Goal: Check status: Check status

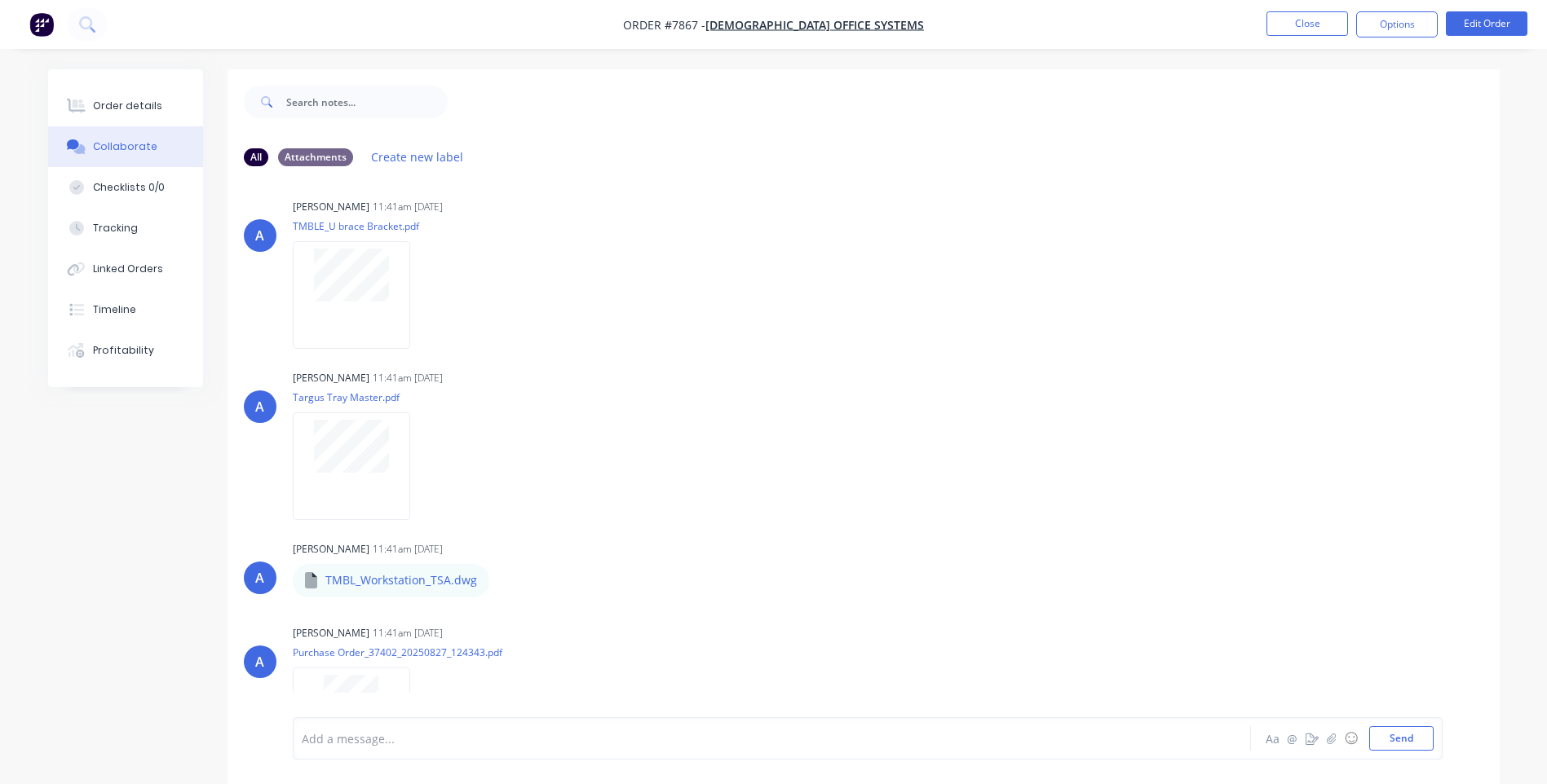
scroll to position [1100, 0]
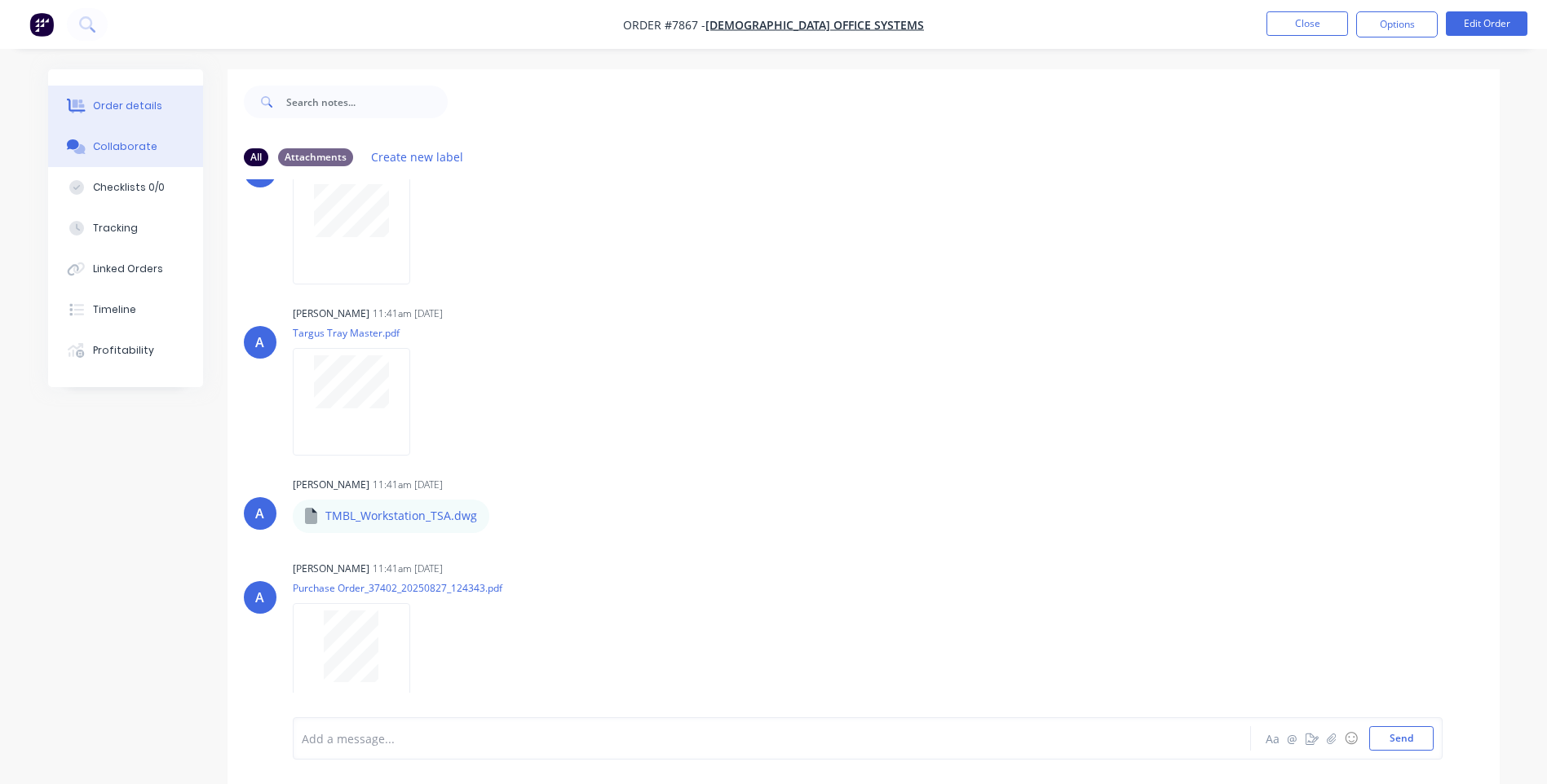
click at [119, 104] on div "Order details" at bounding box center [127, 106] width 69 height 14
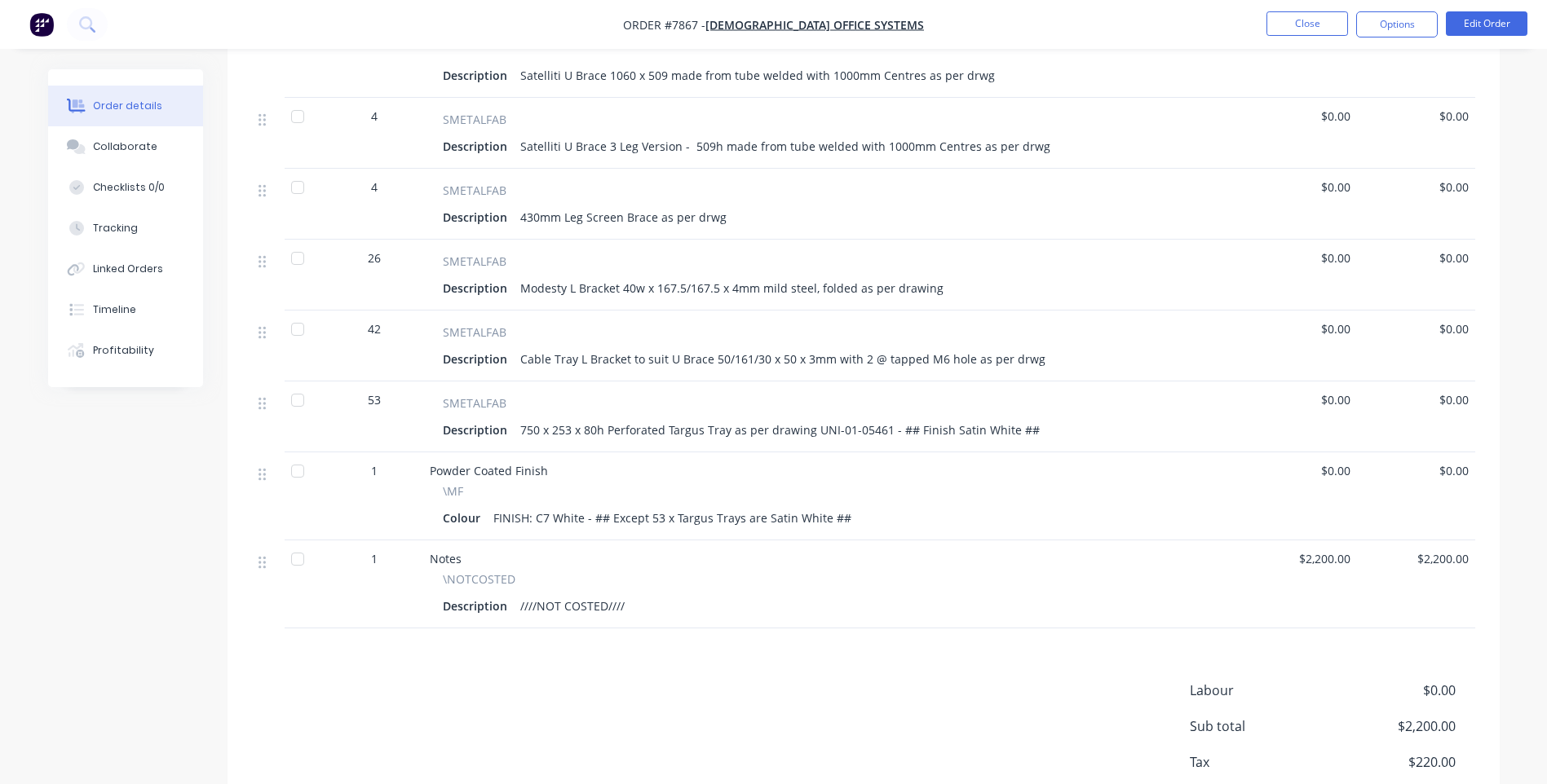
scroll to position [522, 0]
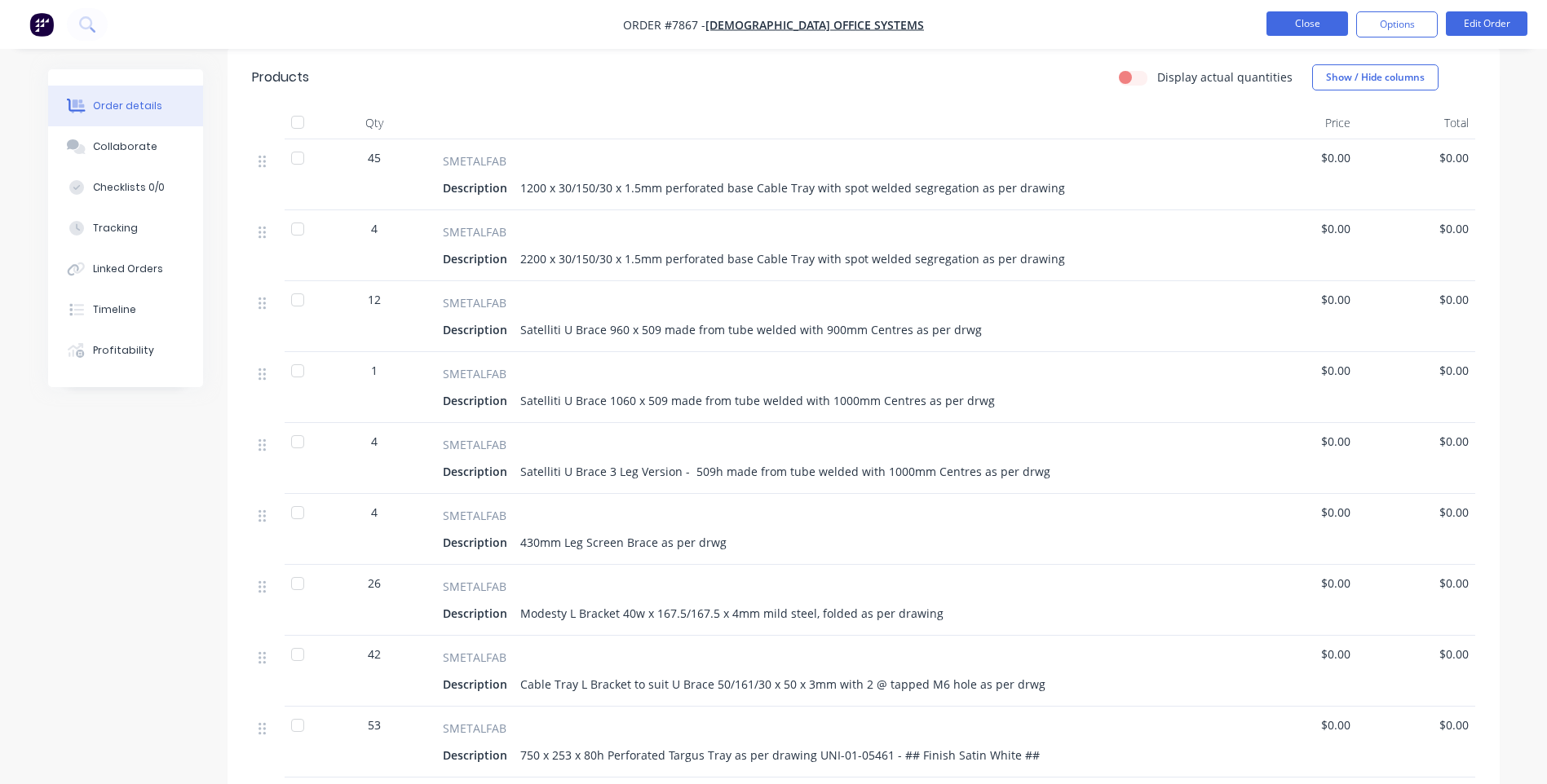
click at [1306, 15] on button "Close" at bounding box center [1307, 23] width 82 height 25
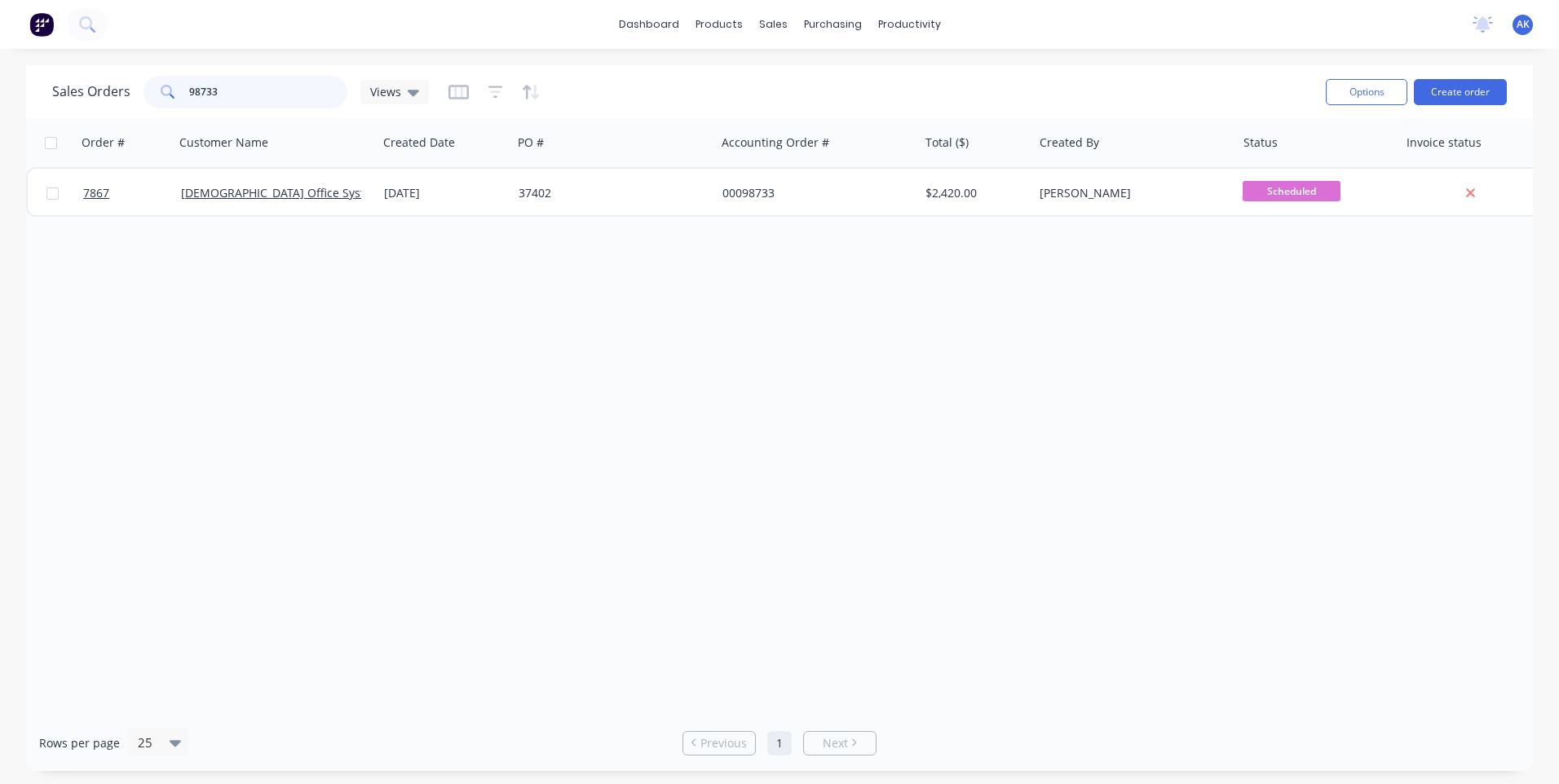
drag, startPoint x: 223, startPoint y: 90, endPoint x: 193, endPoint y: 103, distance: 32.7
click at [193, 103] on input "98733" at bounding box center [268, 92] width 159 height 32
type input "96730"
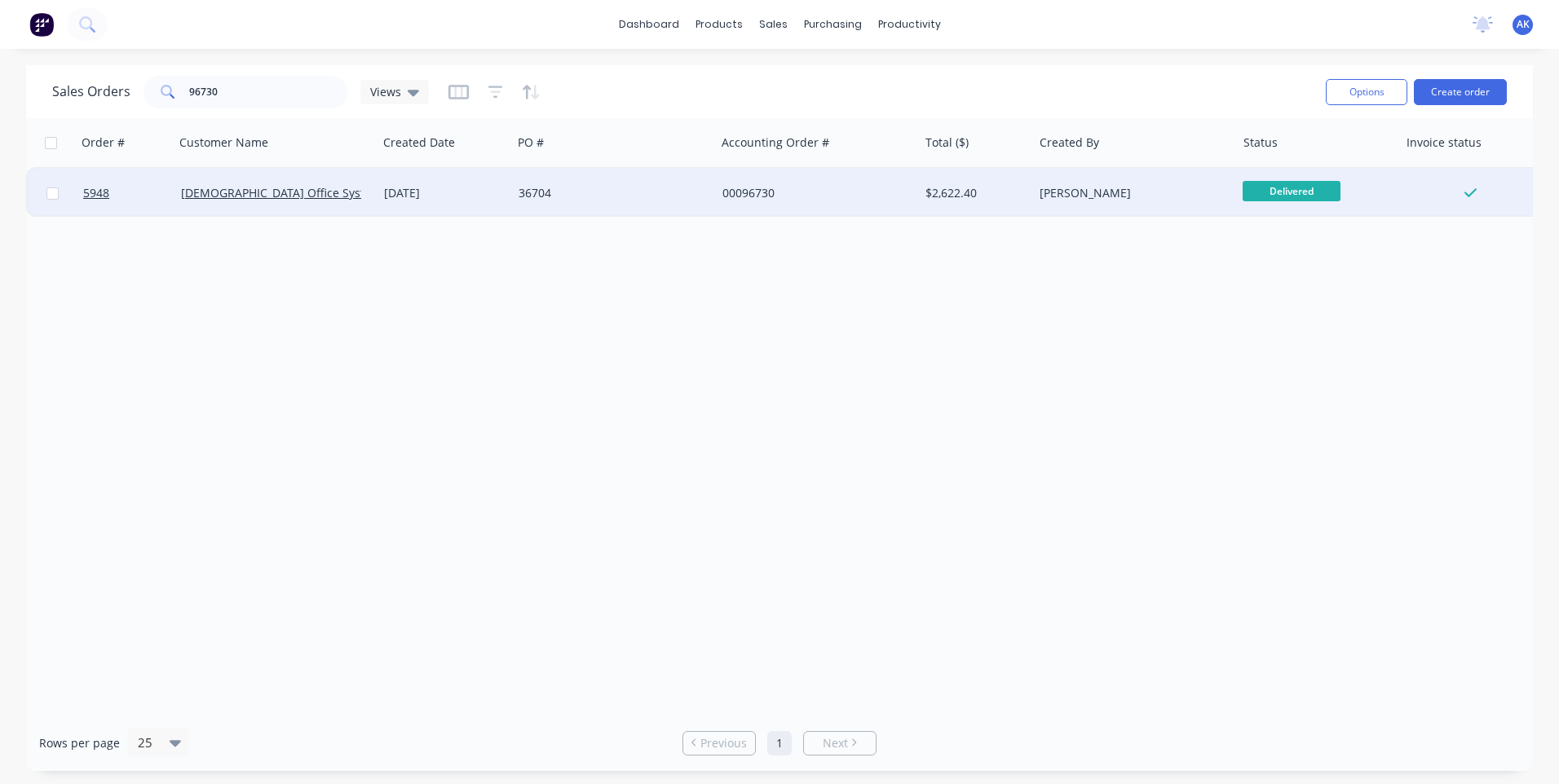
click at [437, 189] on div "[DATE]" at bounding box center [445, 193] width 122 height 16
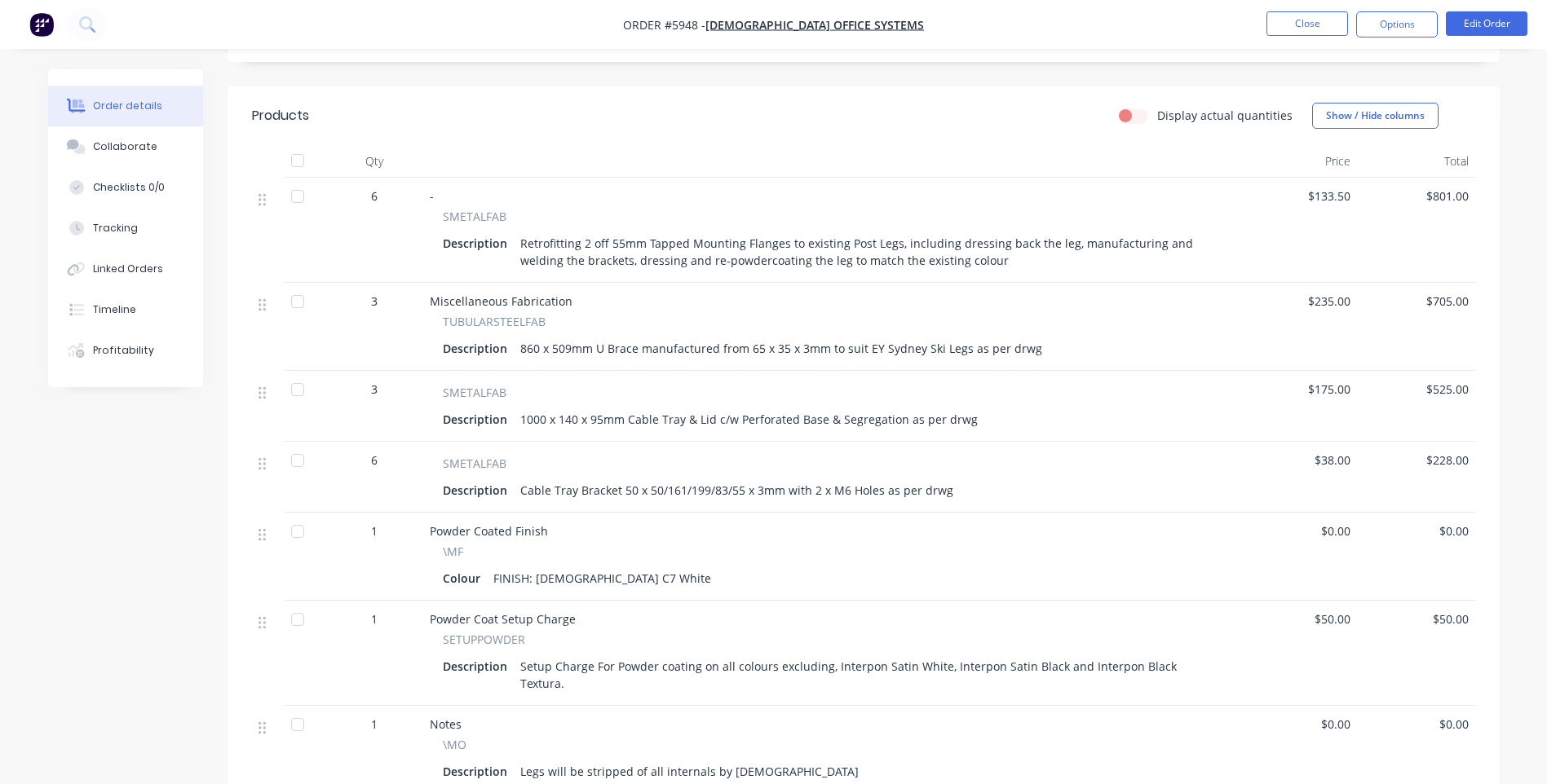
scroll to position [489, 0]
click at [120, 143] on div "Collaborate" at bounding box center [125, 147] width 65 height 14
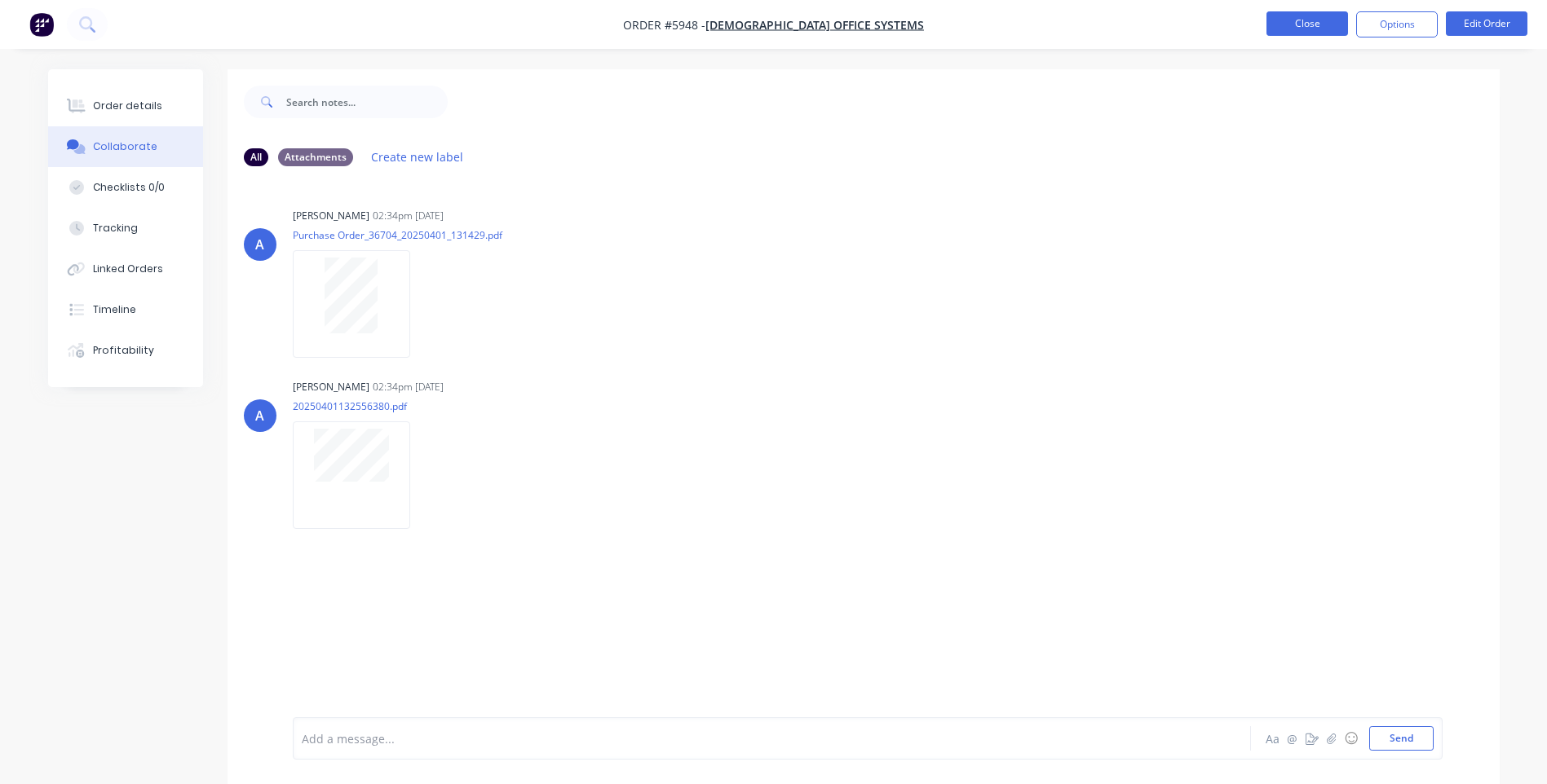
click at [1300, 23] on button "Close" at bounding box center [1307, 23] width 82 height 25
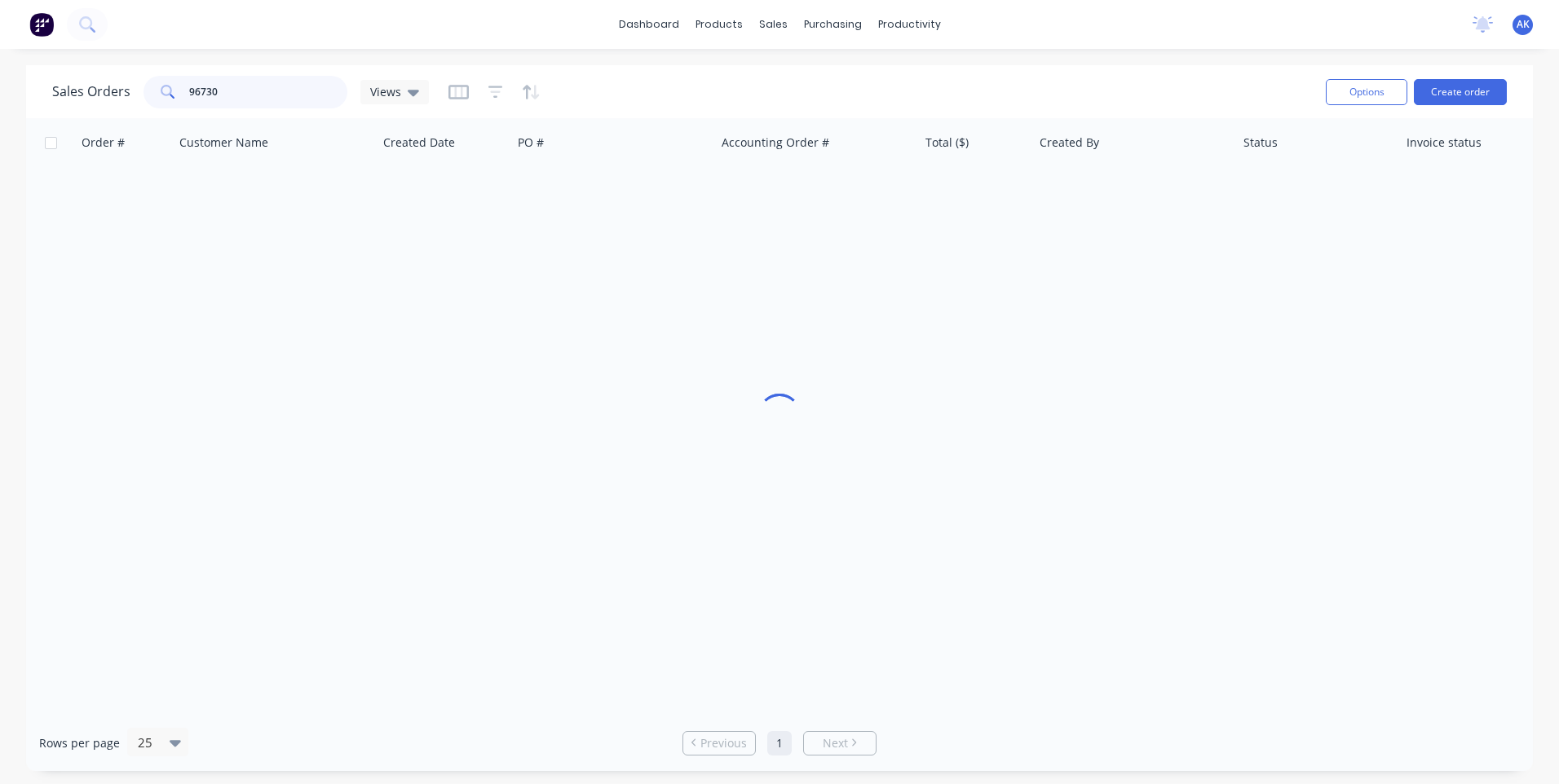
drag, startPoint x: 235, startPoint y: 98, endPoint x: 120, endPoint y: 103, distance: 115.1
click at [120, 103] on div "Sales Orders 96730 Views" at bounding box center [240, 92] width 377 height 32
type input "94817"
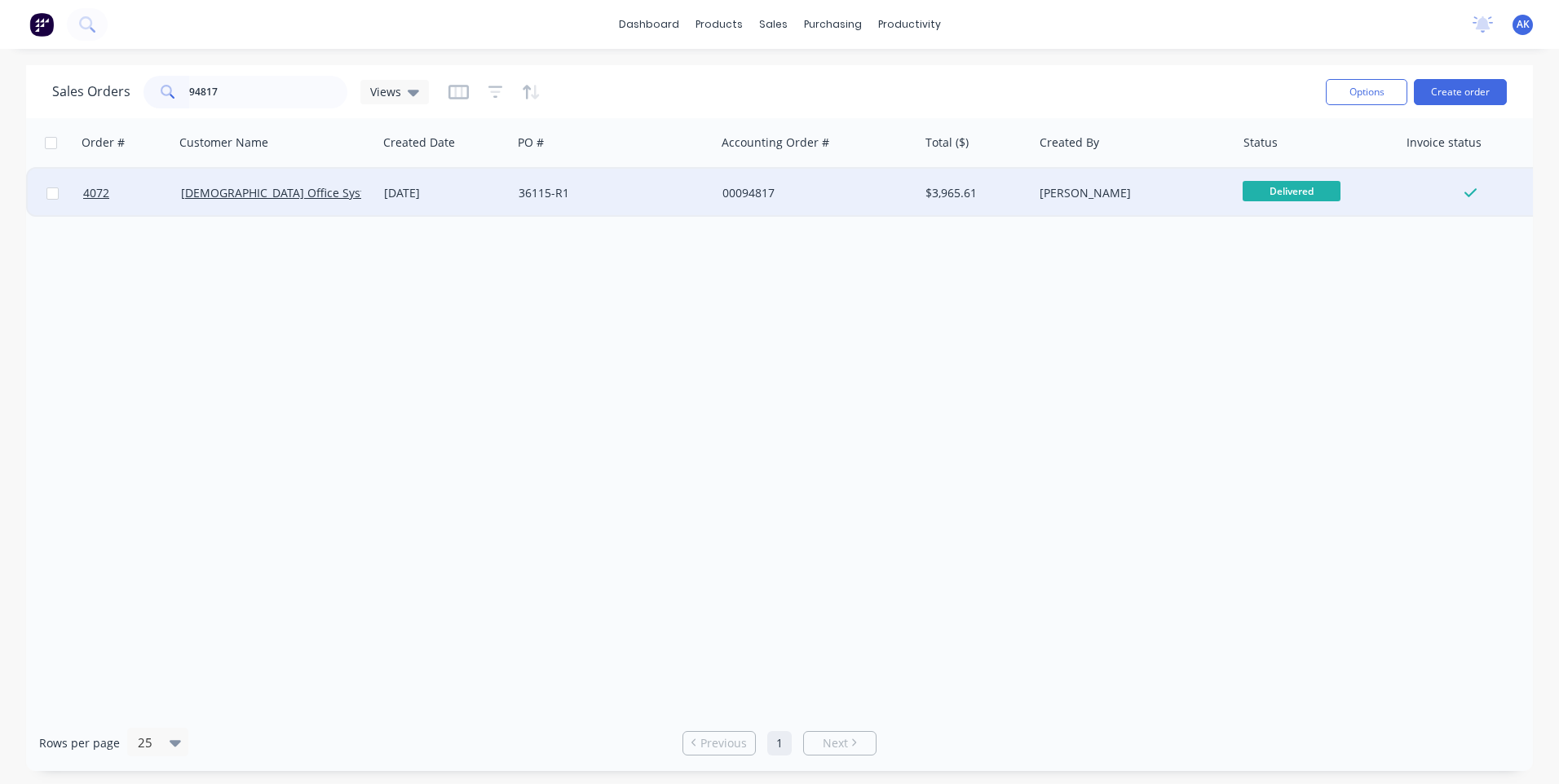
click at [411, 193] on div "18 Oct 2024" at bounding box center [445, 193] width 122 height 16
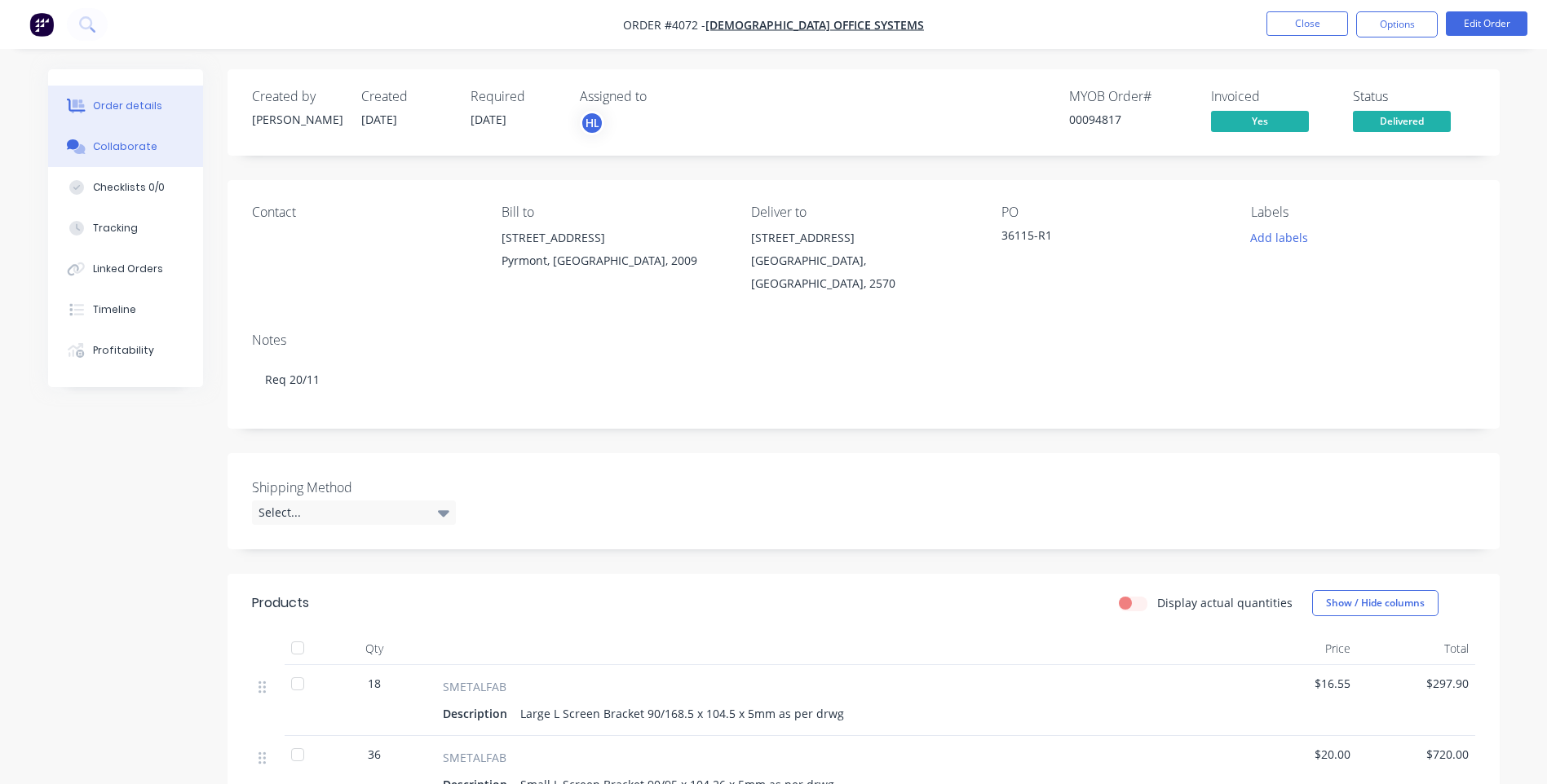
click at [130, 142] on div "Collaborate" at bounding box center [125, 147] width 65 height 14
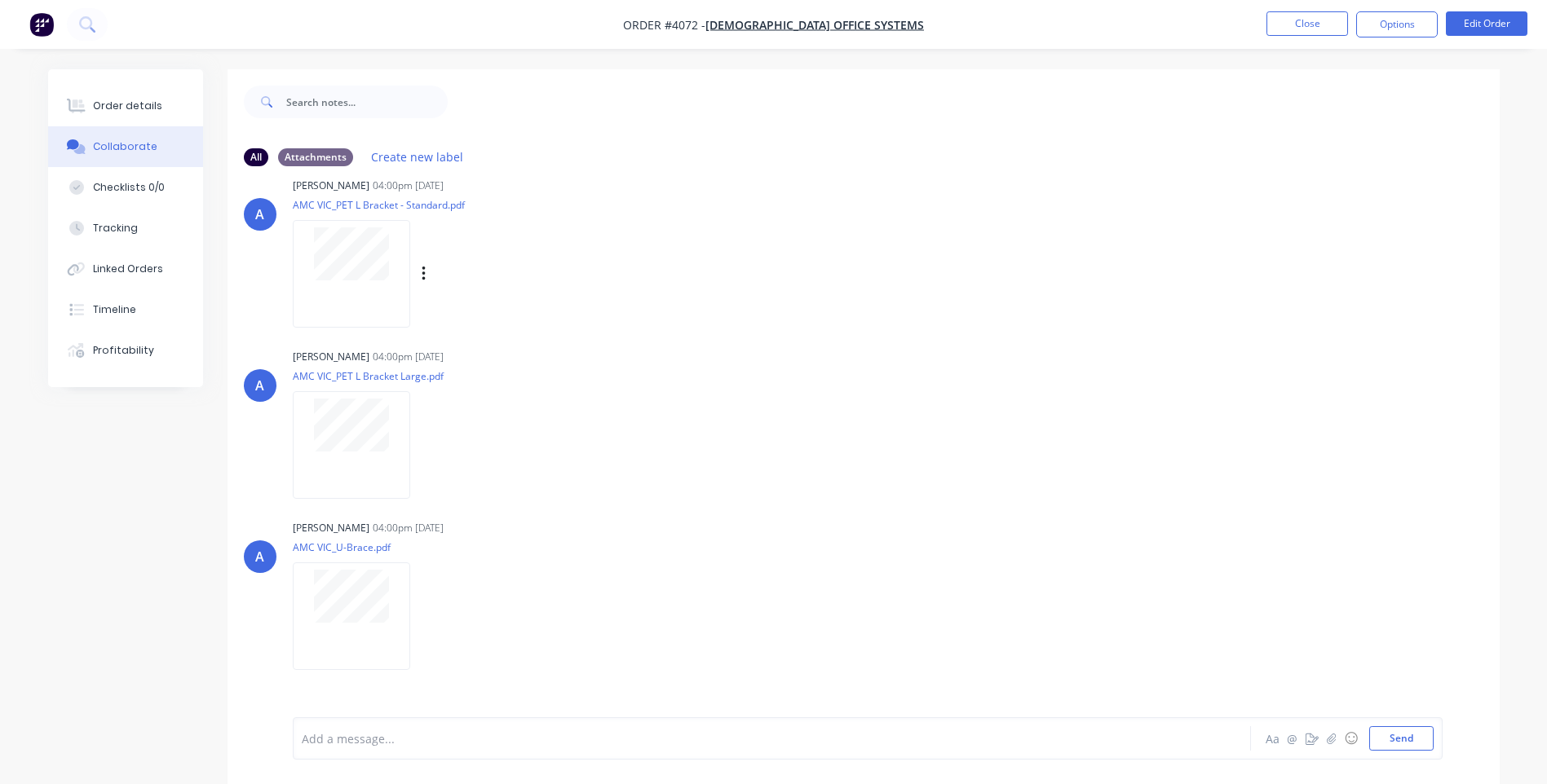
scroll to position [245, 0]
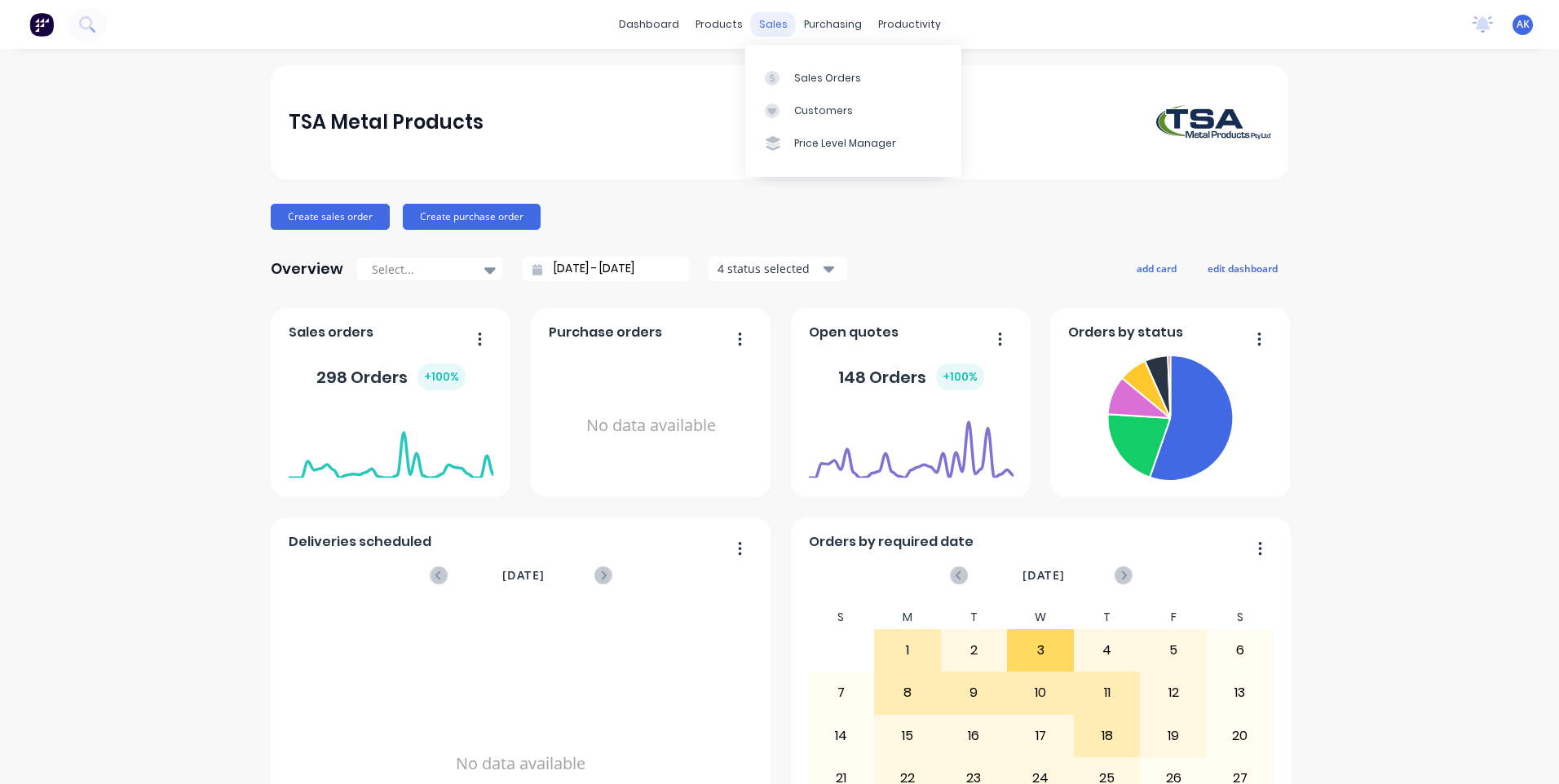
click at [741, 17] on div "products" at bounding box center [719, 24] width 64 height 25
click at [796, 30] on div "purchasing" at bounding box center [833, 24] width 74 height 25
click at [771, 28] on div "sales" at bounding box center [773, 24] width 45 height 25
click at [801, 73] on div "Sales Orders" at bounding box center [828, 78] width 66 height 14
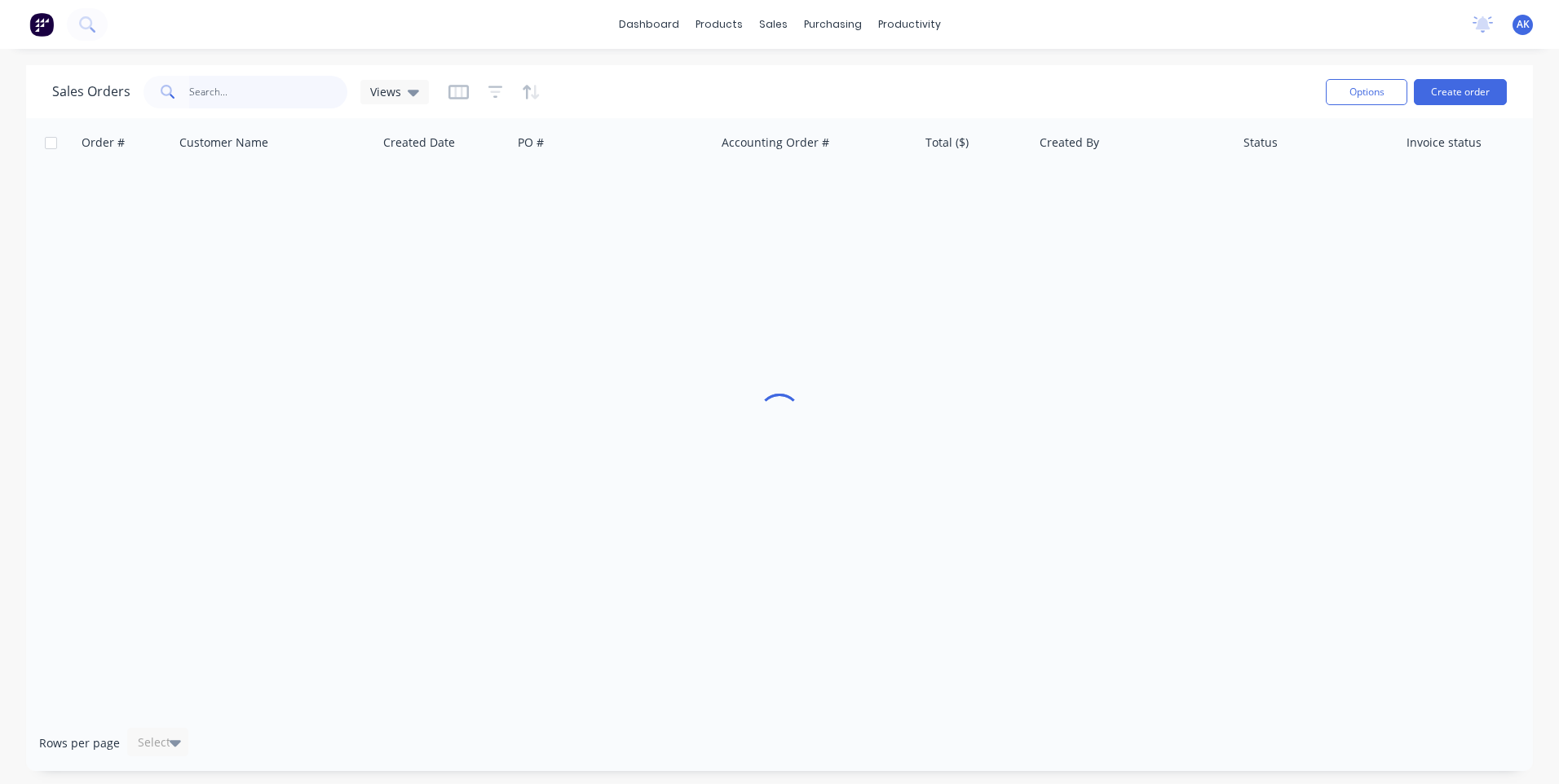
click at [219, 99] on input "text" at bounding box center [268, 92] width 159 height 32
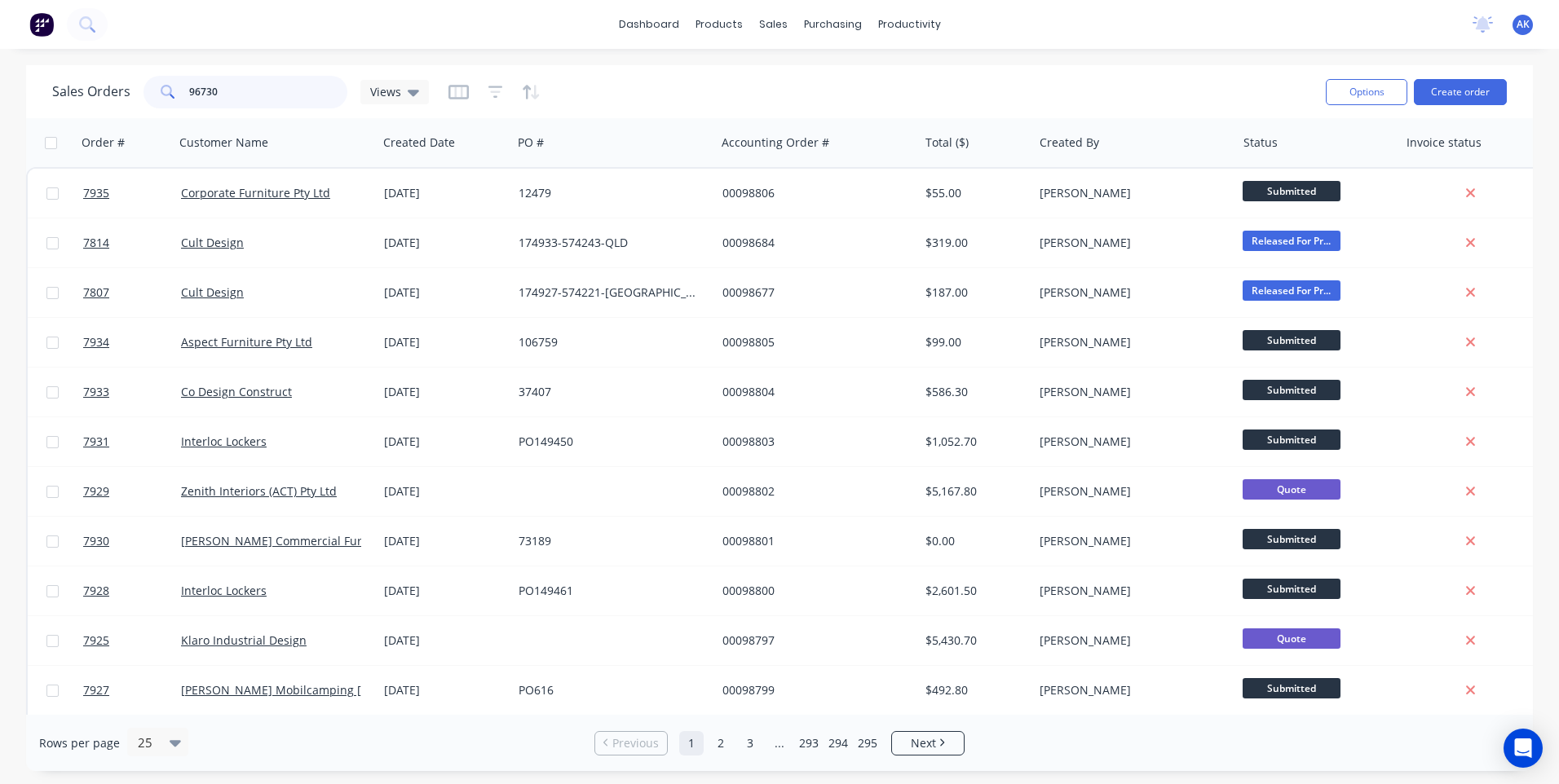
type input "96730"
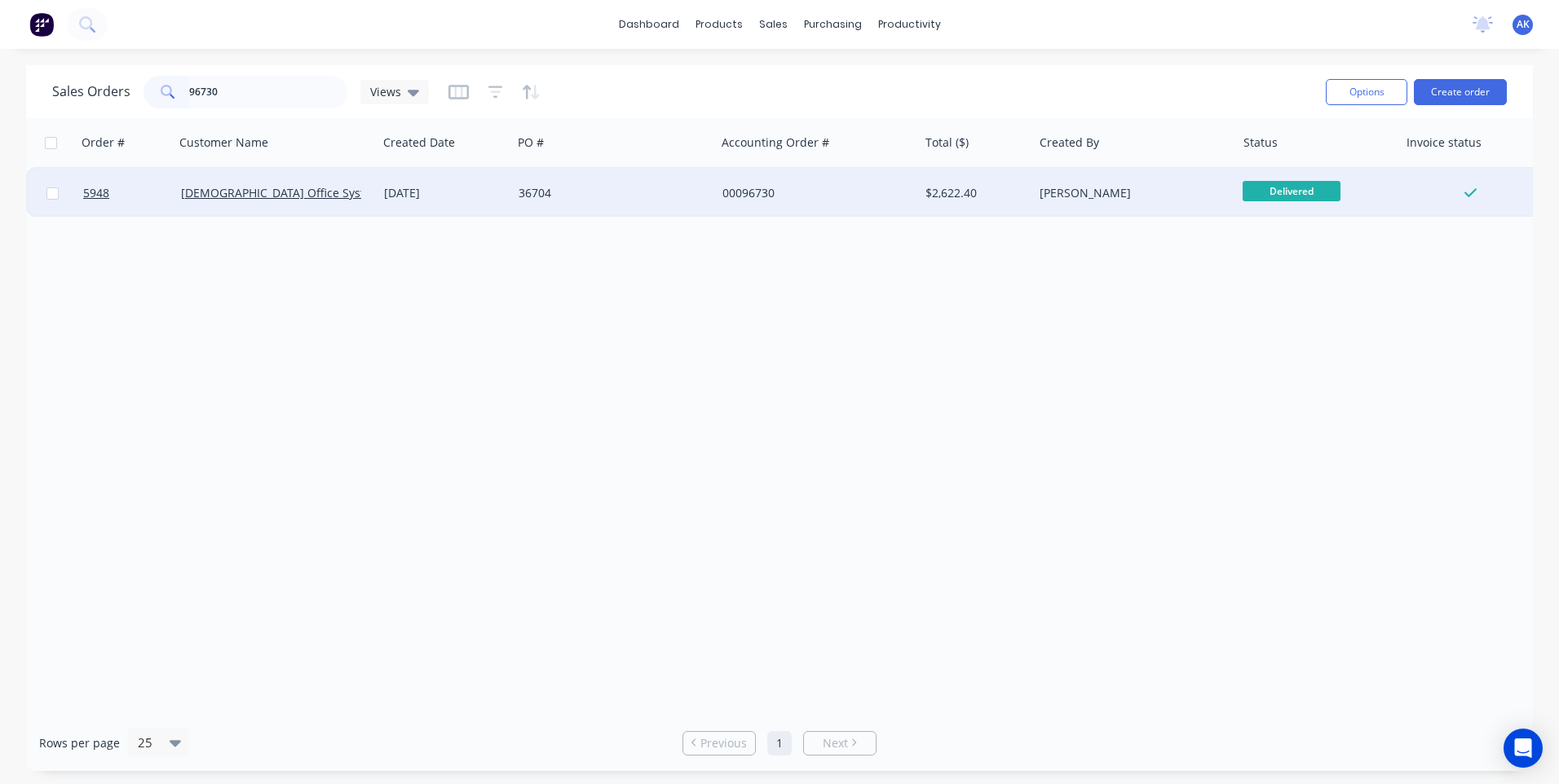
click at [442, 193] on div "[DATE]" at bounding box center [445, 193] width 122 height 16
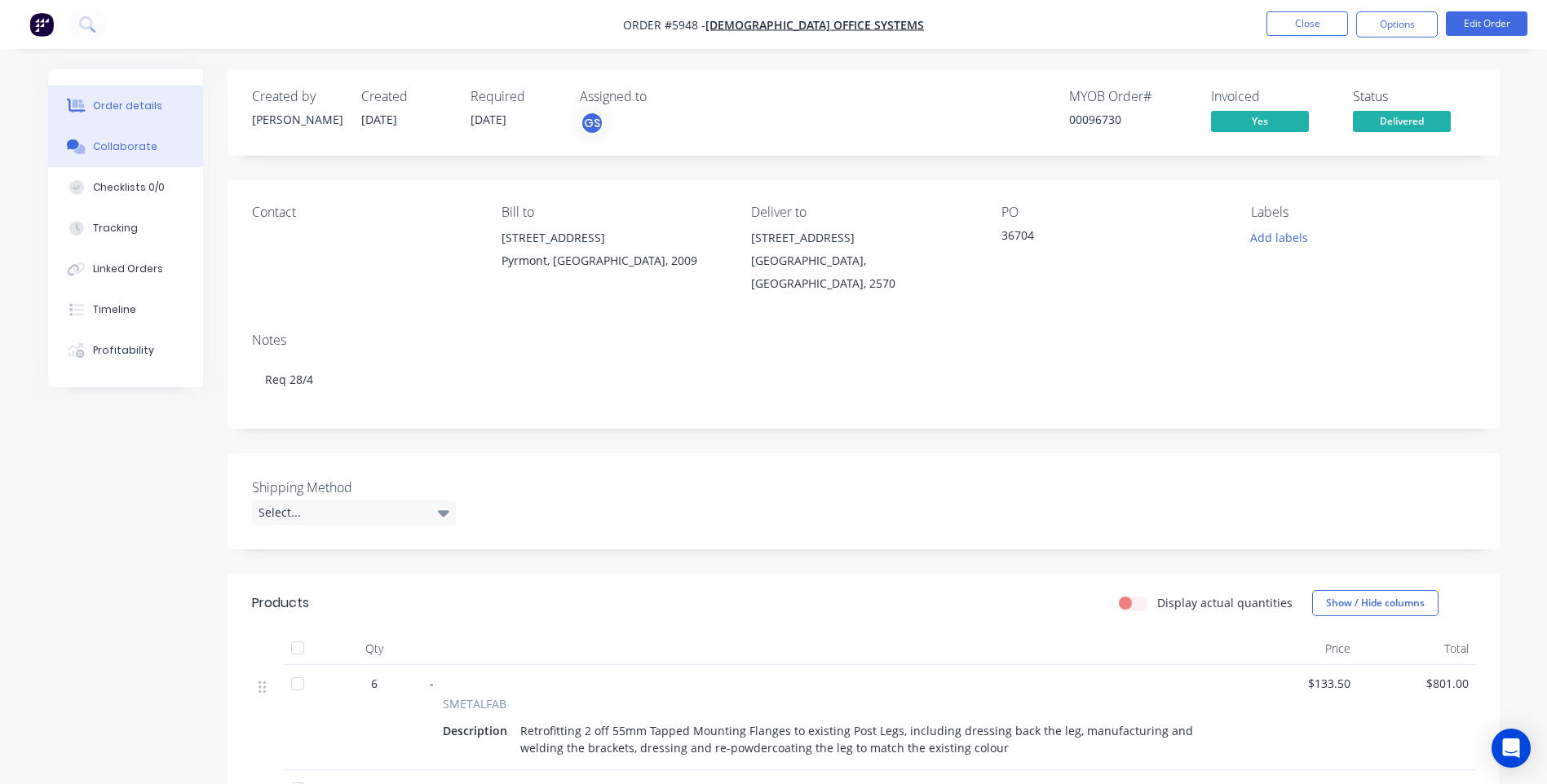
click at [131, 145] on div "Collaborate" at bounding box center [125, 147] width 65 height 14
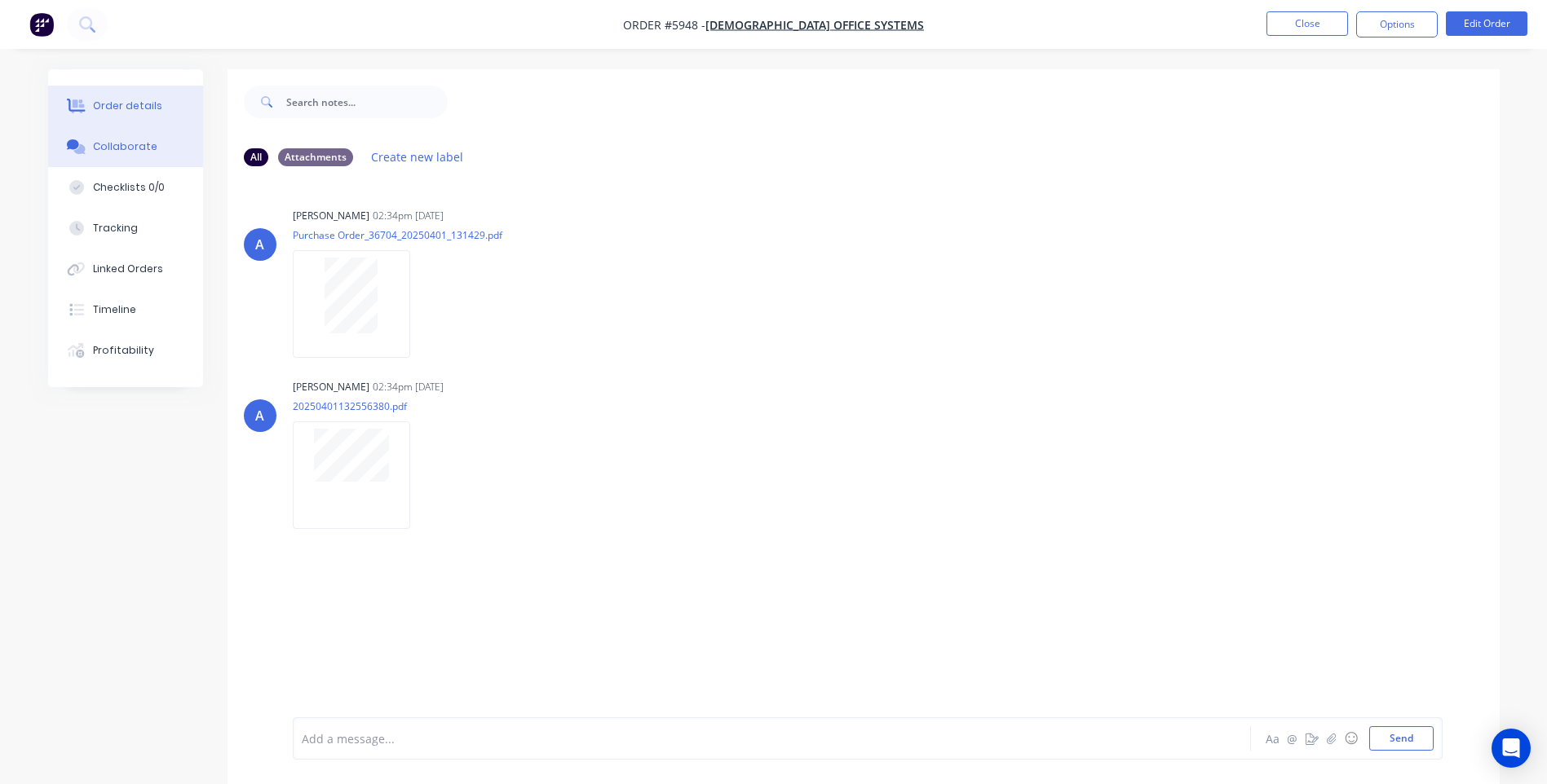
click at [156, 108] on div "Order details" at bounding box center [127, 106] width 69 height 14
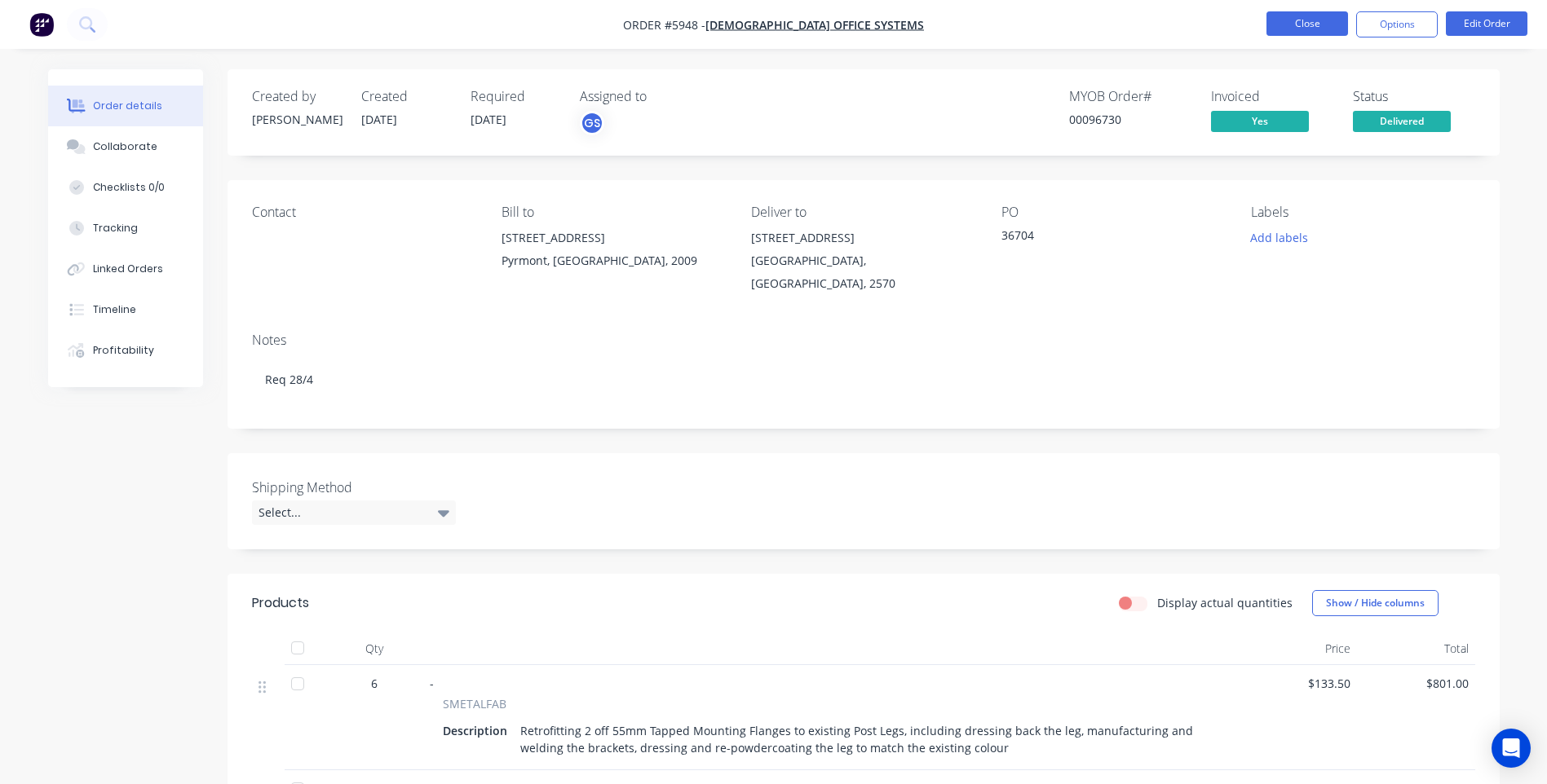
drag, startPoint x: 1341, startPoint y: 24, endPoint x: 1322, endPoint y: 28, distance: 19.4
click at [1322, 28] on button "Close" at bounding box center [1307, 23] width 82 height 25
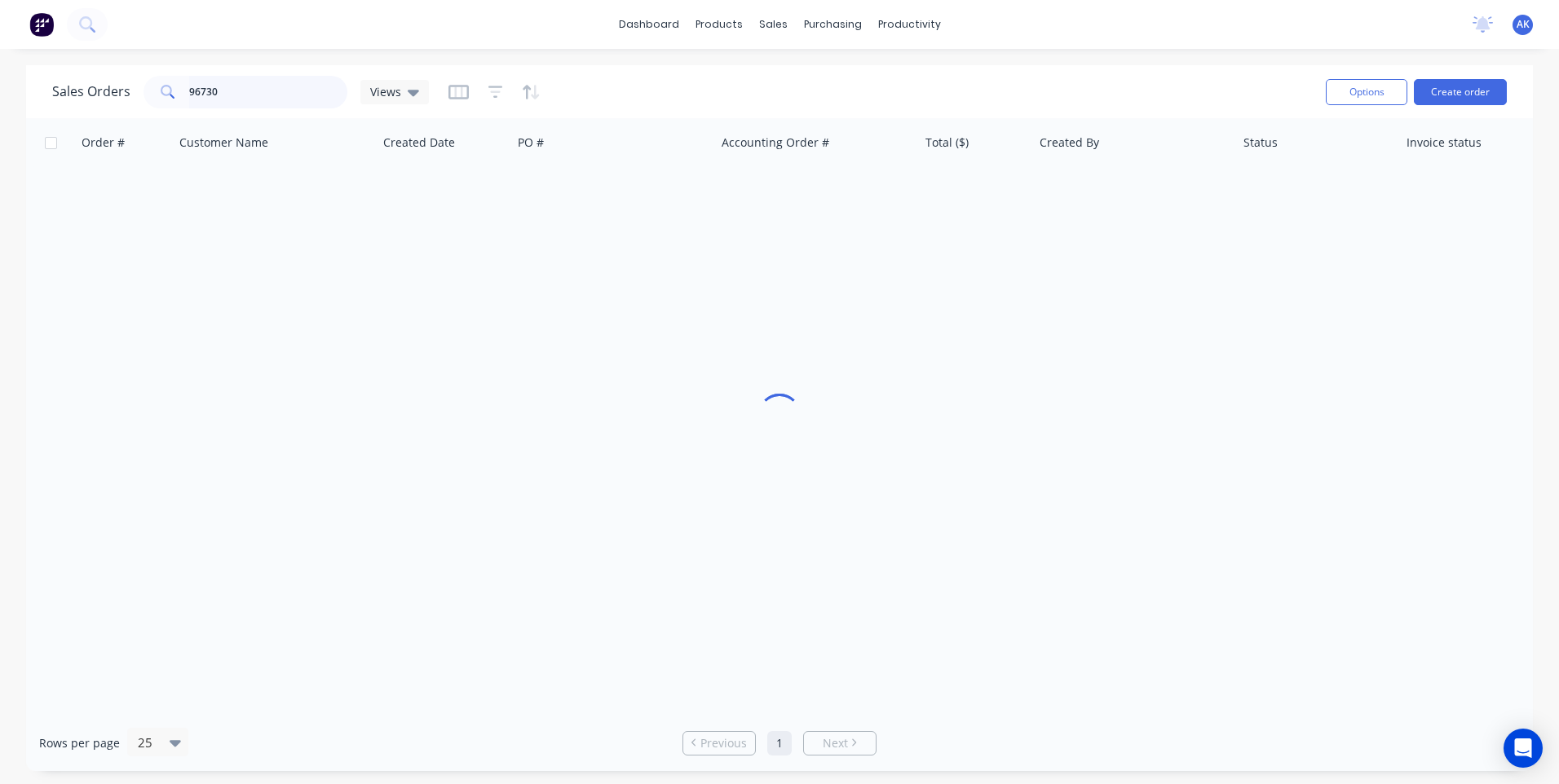
drag, startPoint x: 246, startPoint y: 91, endPoint x: 229, endPoint y: 96, distance: 17.7
click at [236, 96] on input "96730" at bounding box center [268, 92] width 159 height 32
drag, startPoint x: 183, startPoint y: 107, endPoint x: 157, endPoint y: 111, distance: 26.3
click at [157, 111] on div "Sales Orders 96730 Views" at bounding box center [682, 91] width 1261 height 40
type input "97834"
